Goal: Navigation & Orientation: Go to known website

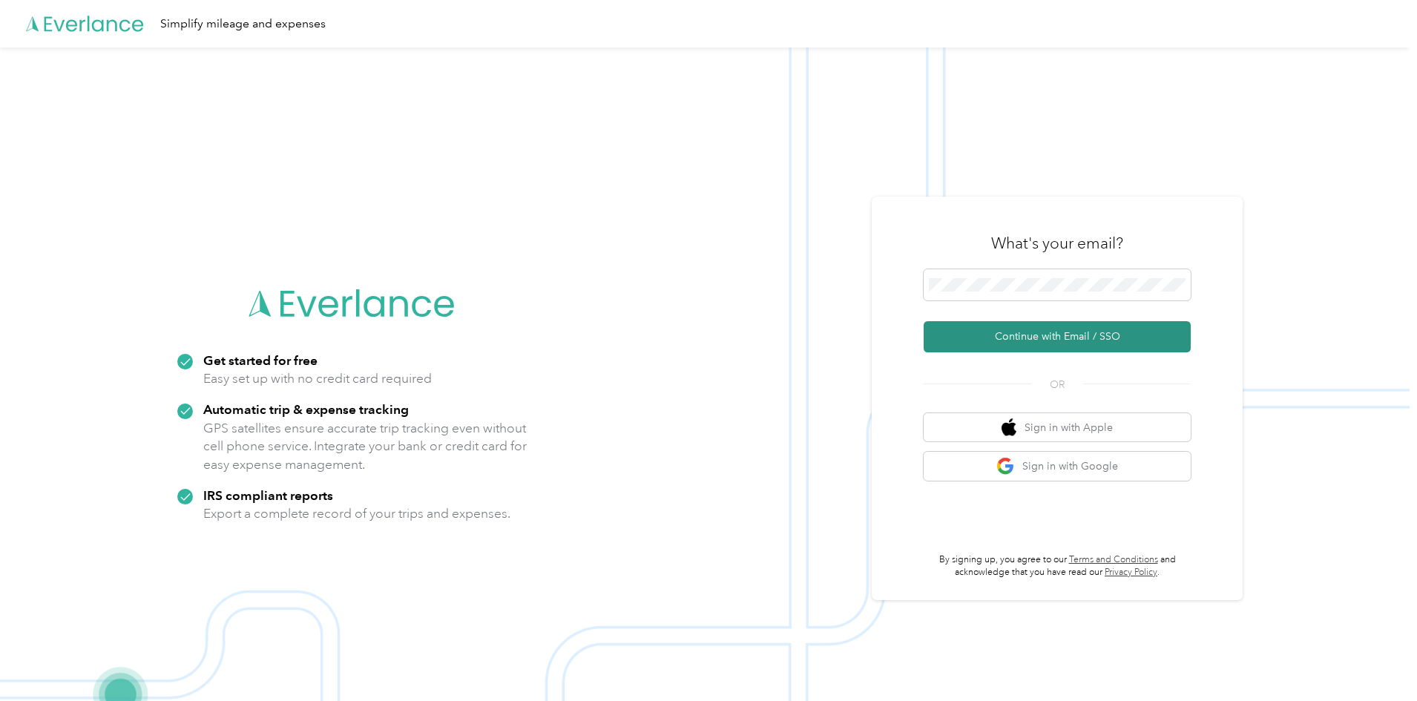
click at [1051, 335] on button "Continue with Email / SSO" at bounding box center [1057, 336] width 267 height 31
